Goal: Information Seeking & Learning: Learn about a topic

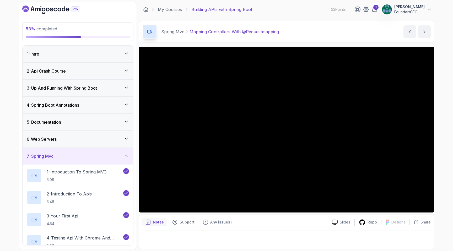
scroll to position [295, 0]
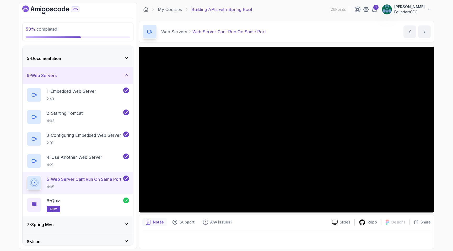
scroll to position [103, 0]
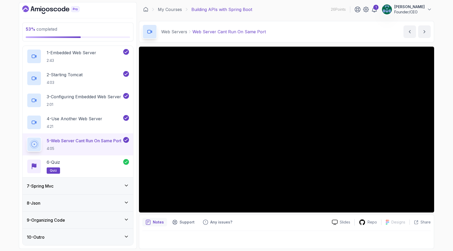
click at [61, 185] on div "7 - Spring Mvc" at bounding box center [78, 186] width 102 height 6
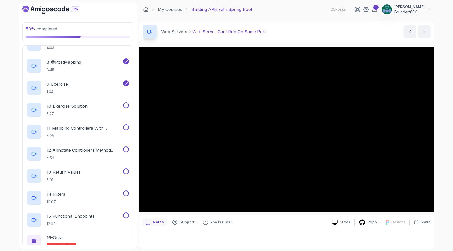
scroll to position [270, 0]
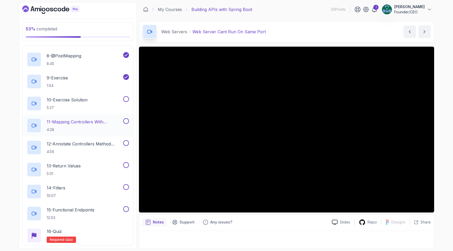
click at [90, 127] on p "4:28" at bounding box center [85, 129] width 76 height 5
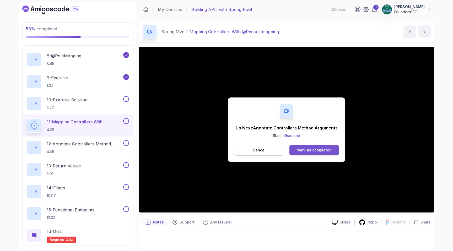
click at [310, 149] on div "Mark as completed" at bounding box center [314, 150] width 35 height 5
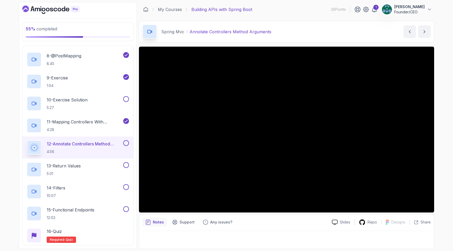
click at [125, 145] on button at bounding box center [126, 143] width 6 height 6
click at [99, 142] on p "12 - Annotate Controllers Method Arguments" at bounding box center [85, 144] width 76 height 6
click at [125, 142] on icon at bounding box center [126, 143] width 5 height 5
click at [286, 76] on div at bounding box center [286, 130] width 295 height 166
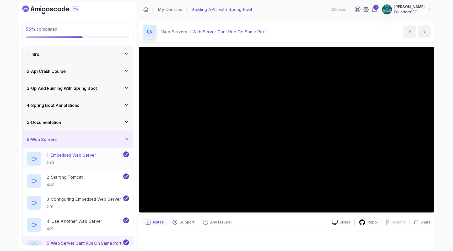
scroll to position [103, 0]
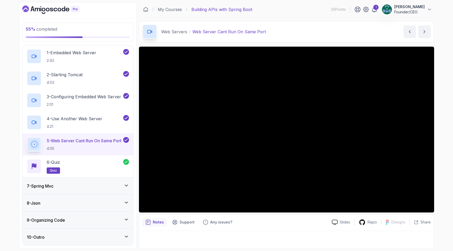
click at [85, 182] on div "7 - Spring Mvc" at bounding box center [78, 186] width 111 height 17
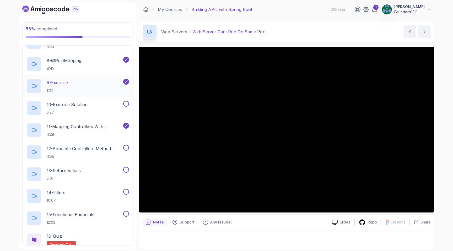
scroll to position [276, 0]
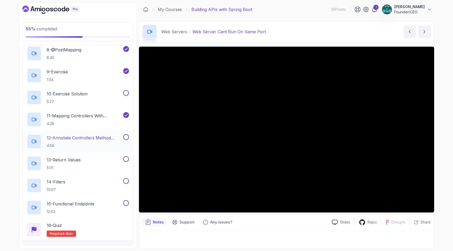
click at [97, 133] on div "12 - Annotate Controllers Method Arguments 4:56" at bounding box center [78, 142] width 111 height 22
click at [99, 137] on p "12 - Annotate Controllers Method Arguments" at bounding box center [85, 138] width 76 height 6
